Goal: Information Seeking & Learning: Learn about a topic

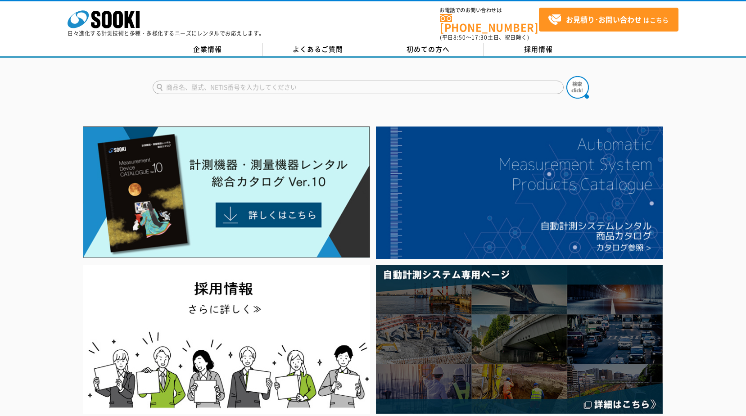
click at [244, 81] on input "text" at bounding box center [358, 87] width 411 height 13
click at [566, 76] on button at bounding box center [577, 87] width 22 height 22
click at [193, 83] on input "硬度計" at bounding box center [358, 87] width 411 height 13
type input "硬度計ＨＶ"
click at [566, 76] on button at bounding box center [577, 87] width 22 height 22
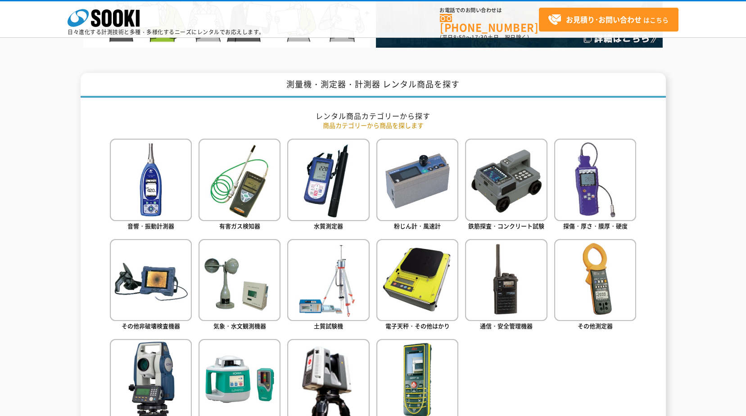
scroll to position [327, 0]
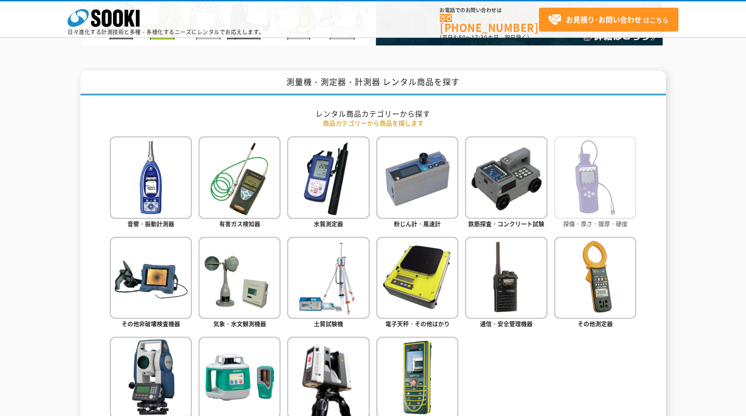
click at [595, 189] on img at bounding box center [595, 177] width 82 height 82
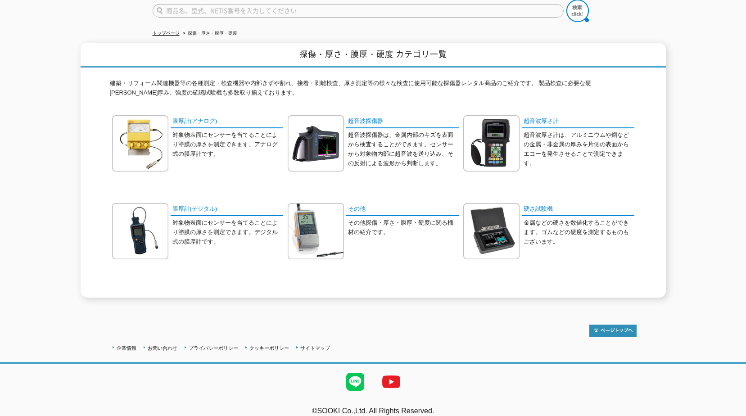
scroll to position [81, 0]
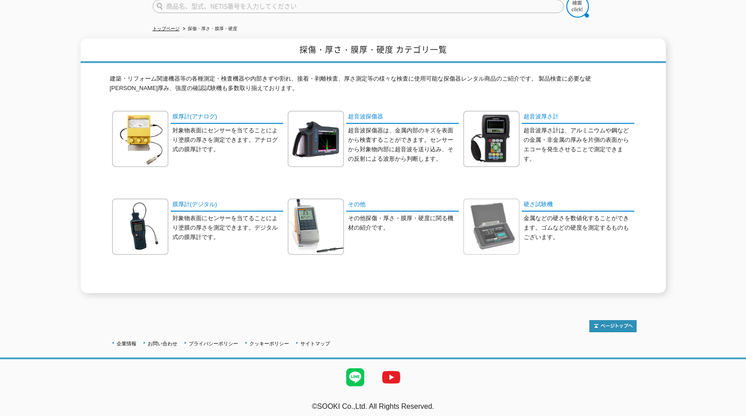
click at [486, 231] on img at bounding box center [491, 226] width 56 height 56
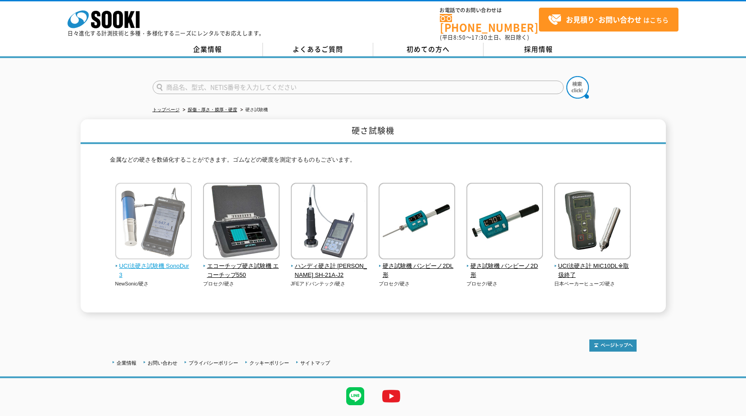
click at [167, 227] on img at bounding box center [153, 222] width 76 height 79
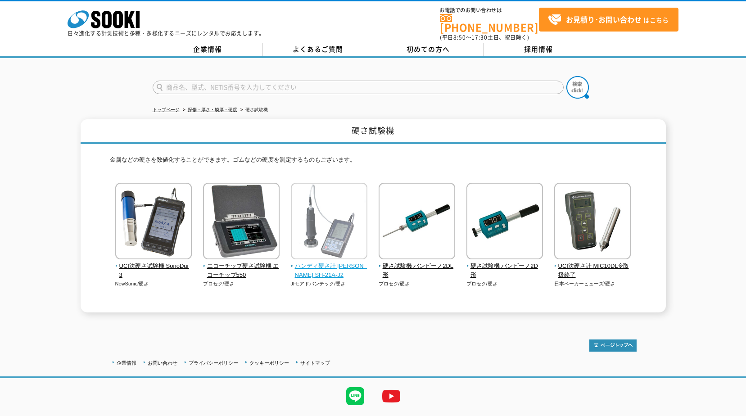
click at [348, 229] on img at bounding box center [329, 222] width 76 height 79
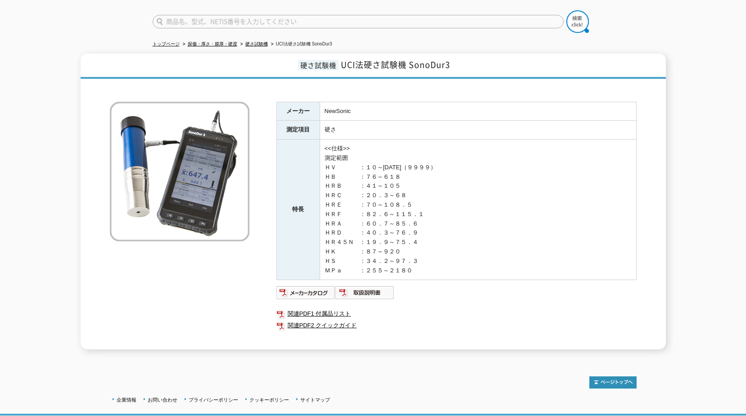
scroll to position [47, 0]
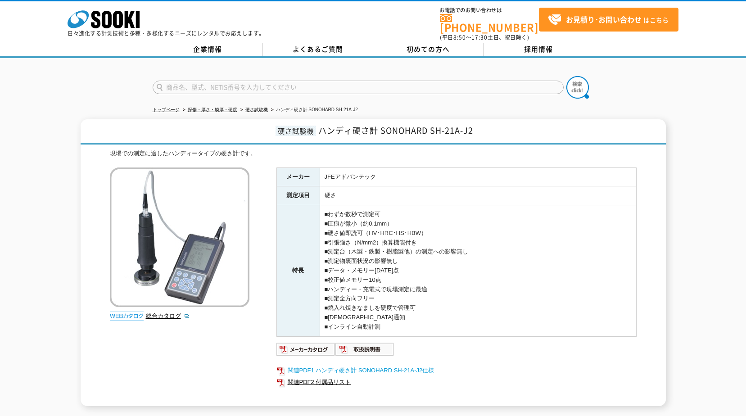
click at [397, 367] on link "関連PDF1 ハンディ硬さ計 SONOHARD SH-21A-J2仕様" at bounding box center [456, 370] width 360 height 12
